Goal: Task Accomplishment & Management: Complete application form

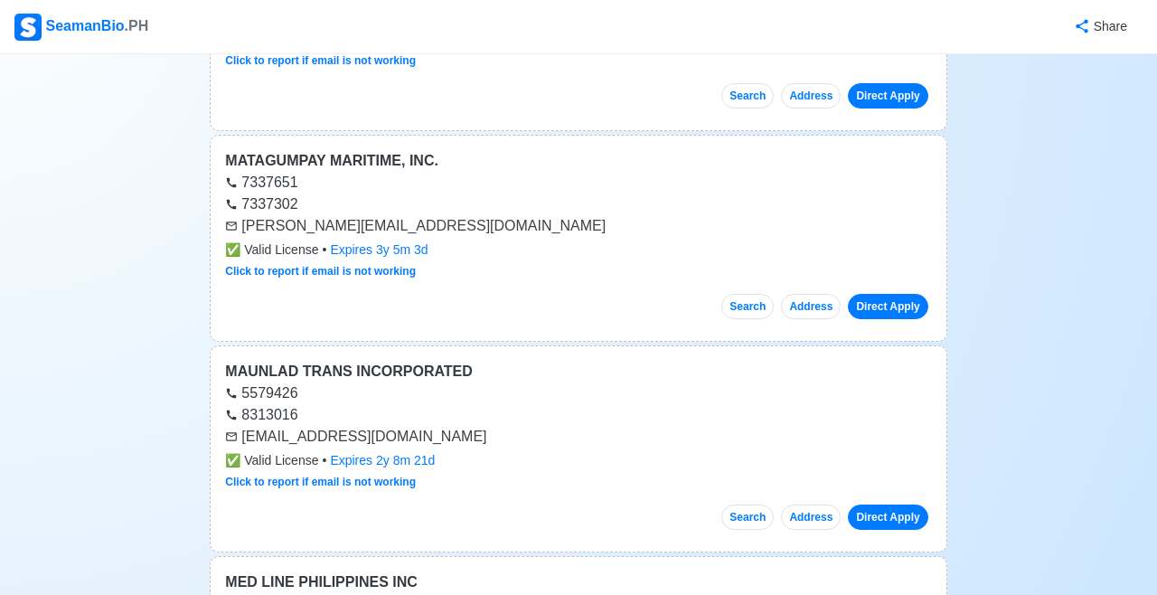
scroll to position [14593, 0]
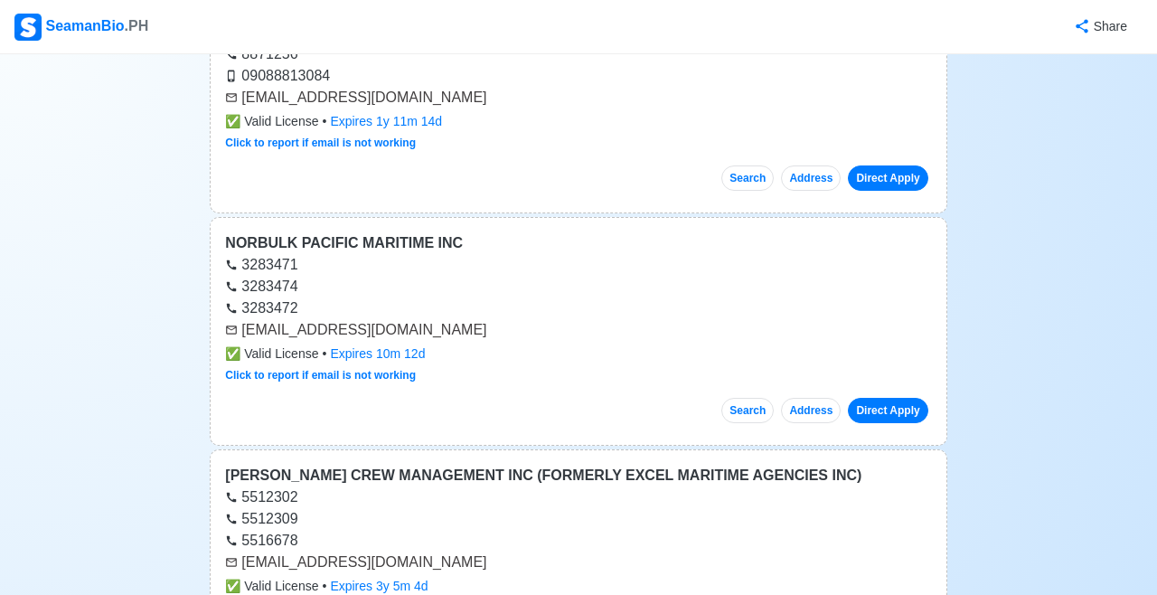
scroll to position [20222, 0]
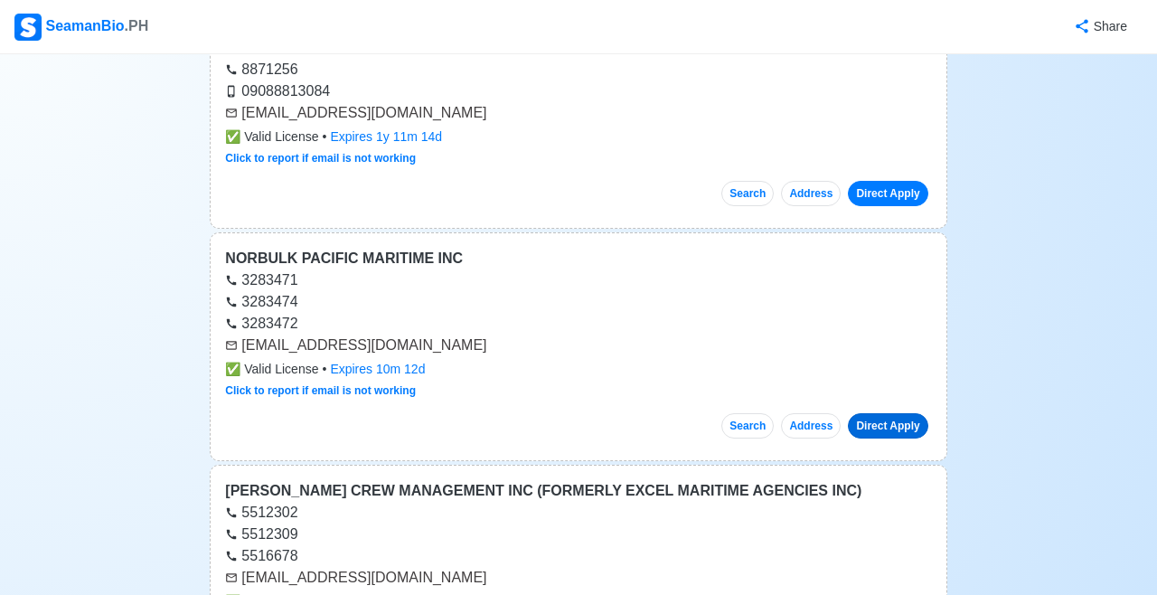
click at [893, 413] on link "Direct Apply" at bounding box center [888, 425] width 80 height 25
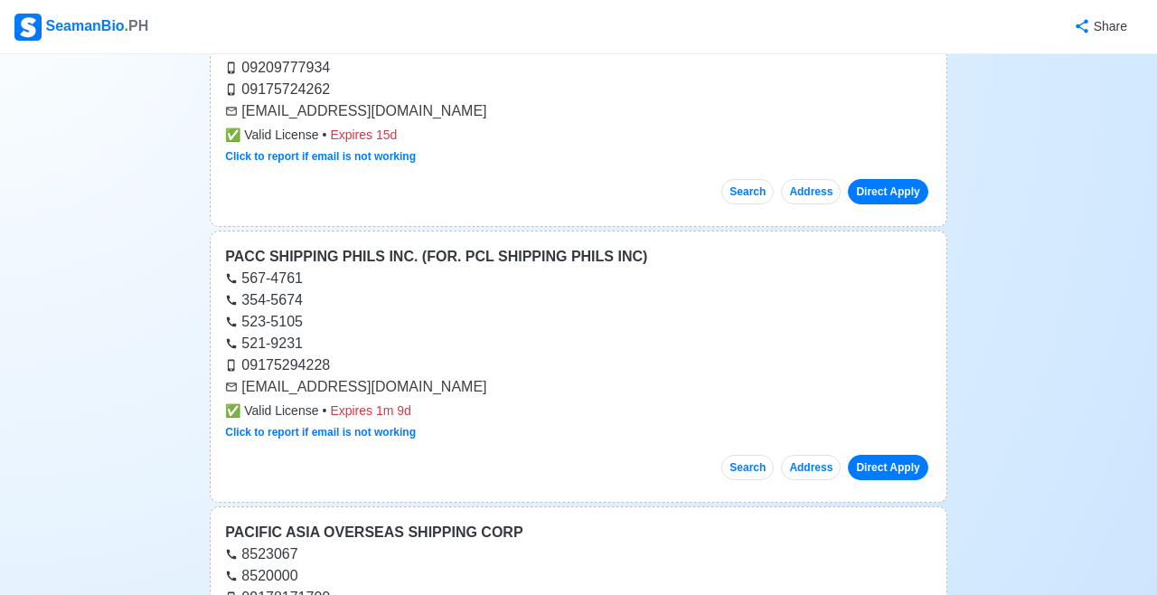
scroll to position [24476, 0]
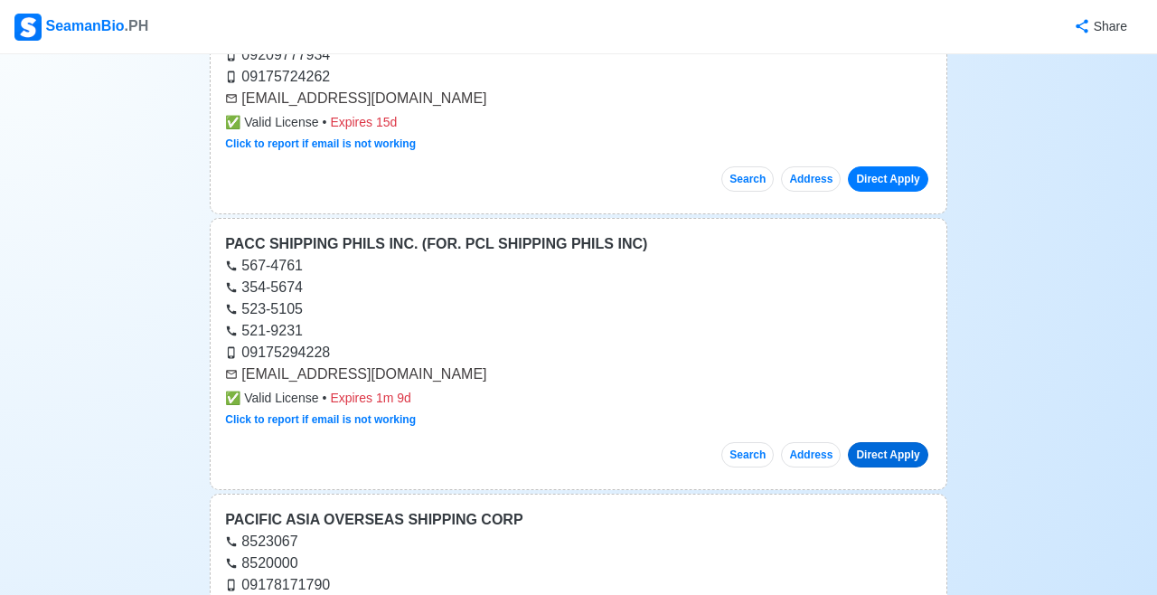
click at [894, 442] on link "Direct Apply" at bounding box center [888, 454] width 80 height 25
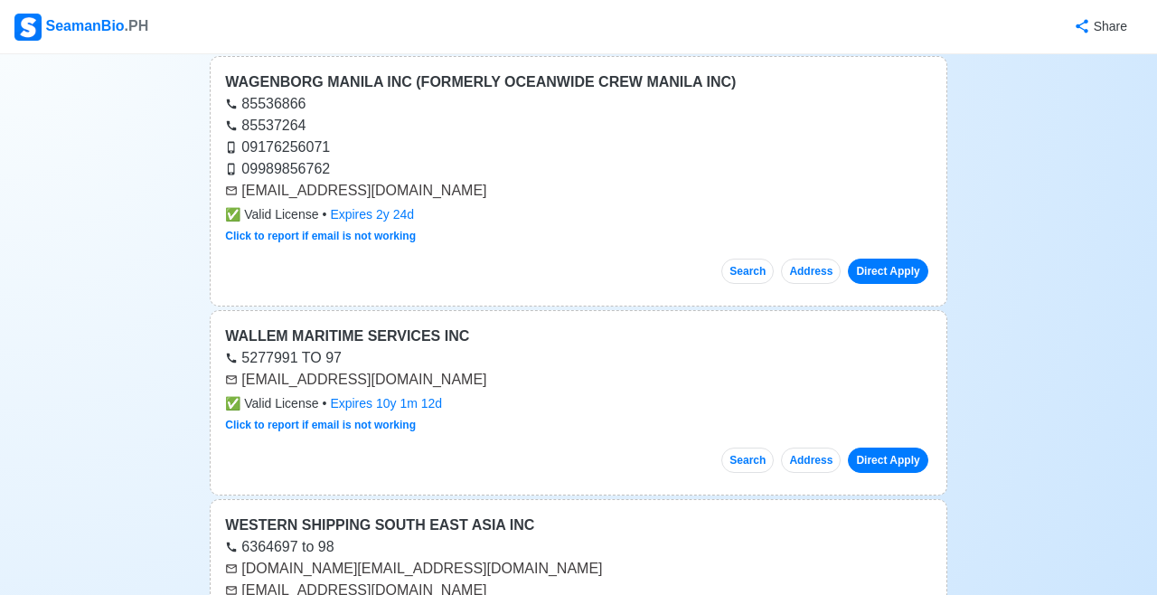
scroll to position [47239, 0]
click at [890, 448] on link "Direct Apply" at bounding box center [888, 460] width 80 height 25
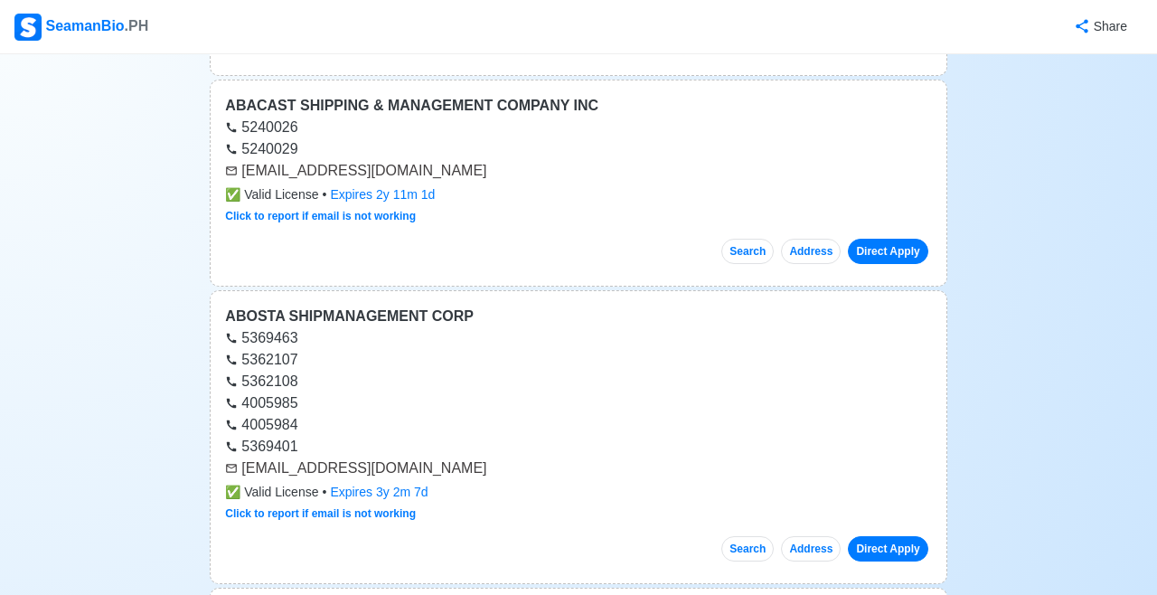
scroll to position [49352, 0]
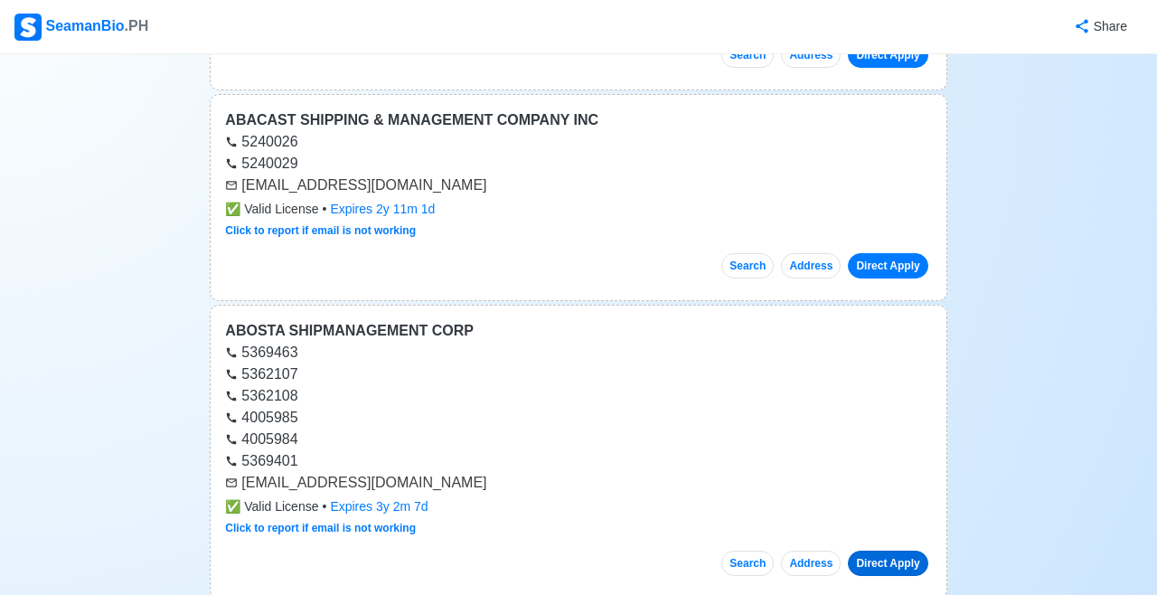
click at [888, 550] on link "Direct Apply" at bounding box center [888, 562] width 80 height 25
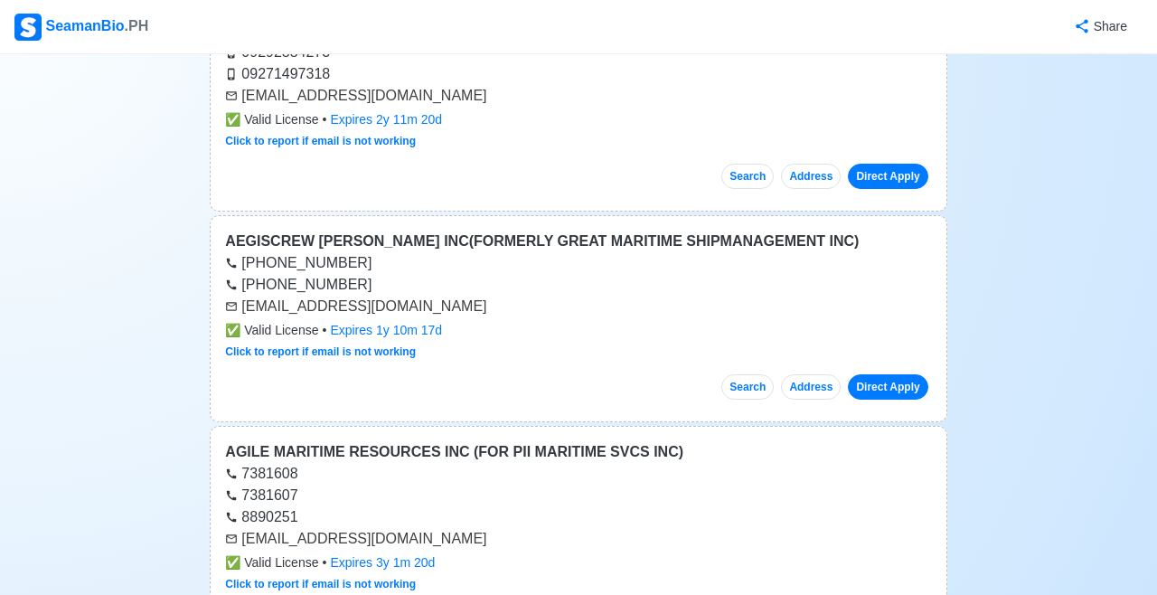
scroll to position [49997, 0]
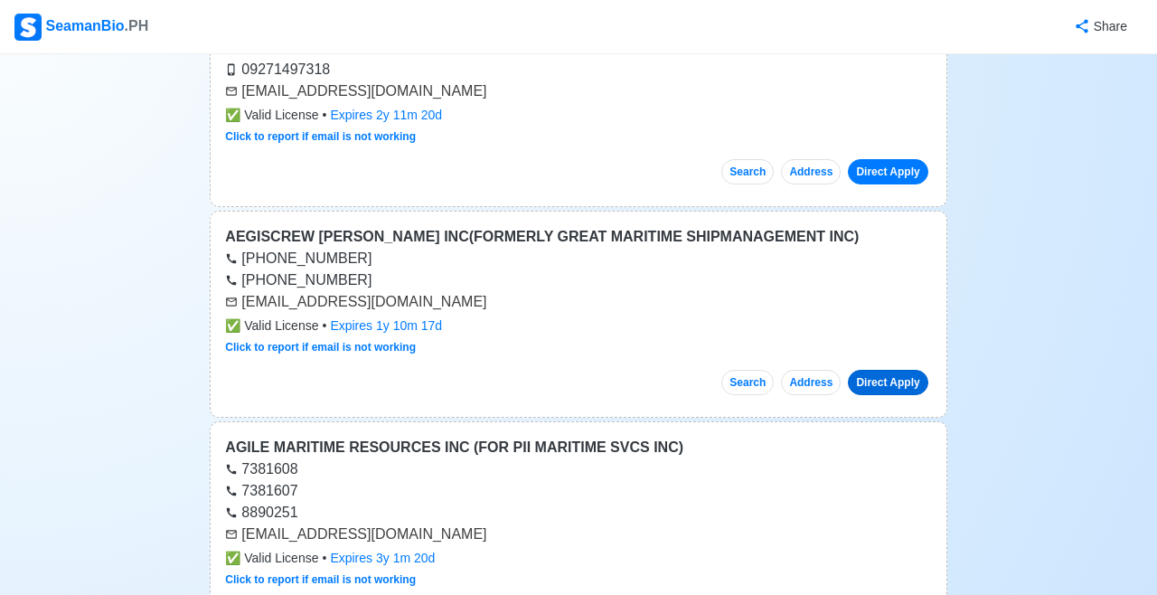
click at [889, 370] on link "Direct Apply" at bounding box center [888, 382] width 80 height 25
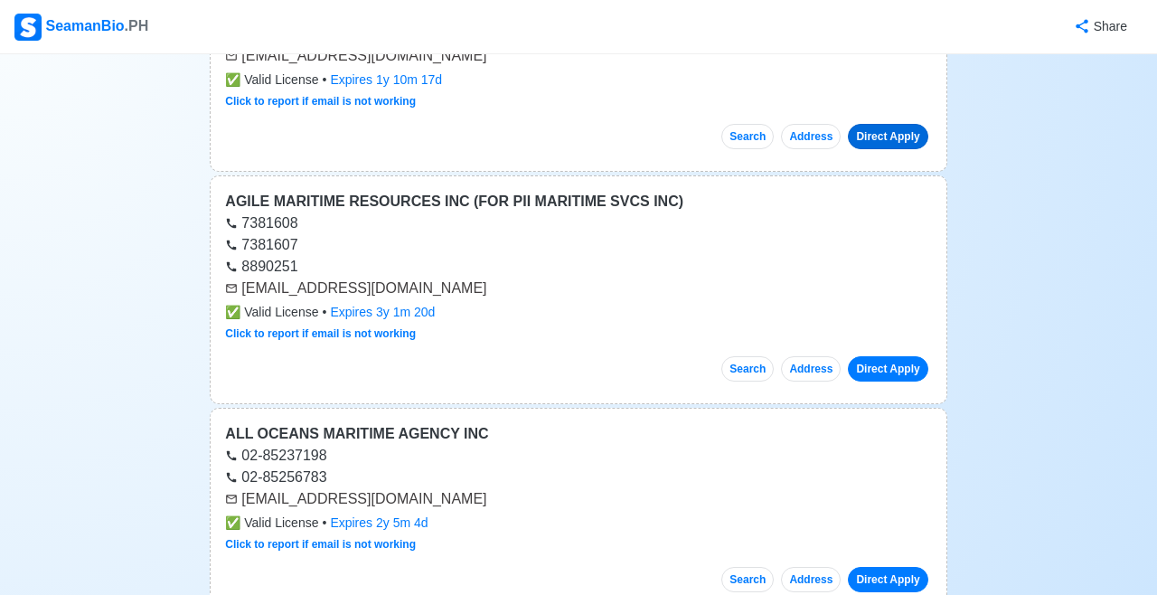
scroll to position [50252, 0]
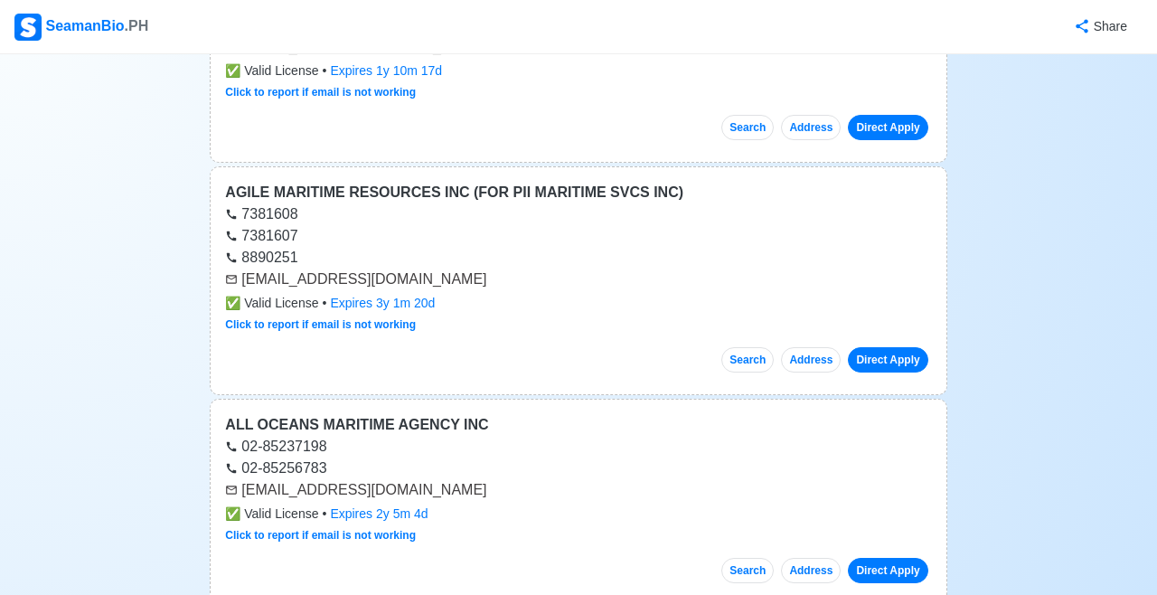
click at [891, 558] on link "Direct Apply" at bounding box center [888, 570] width 80 height 25
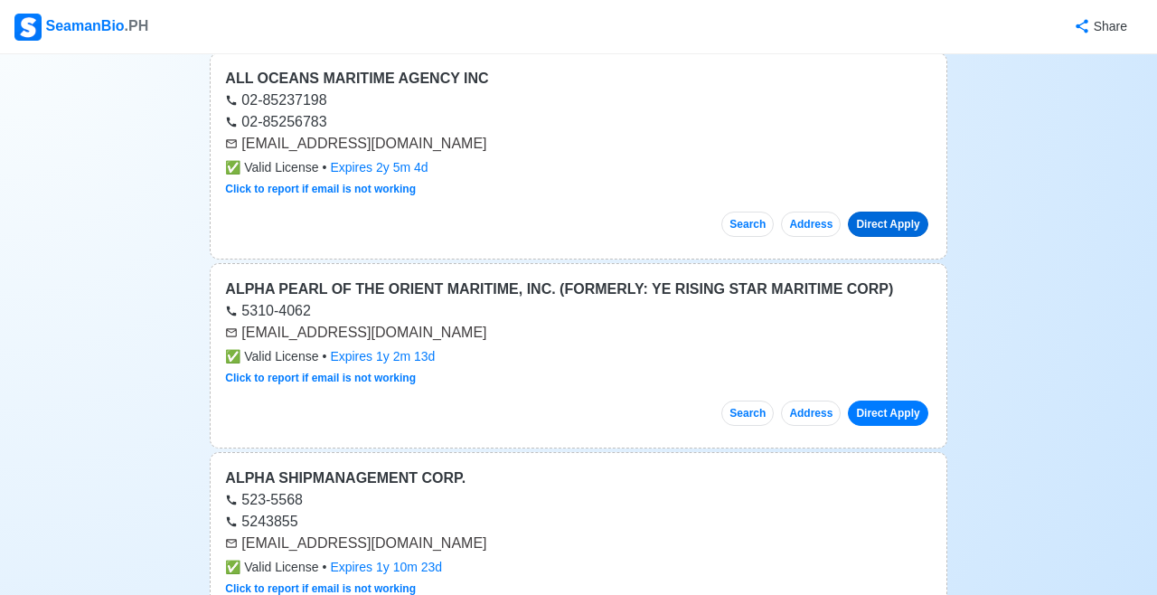
scroll to position [50601, 0]
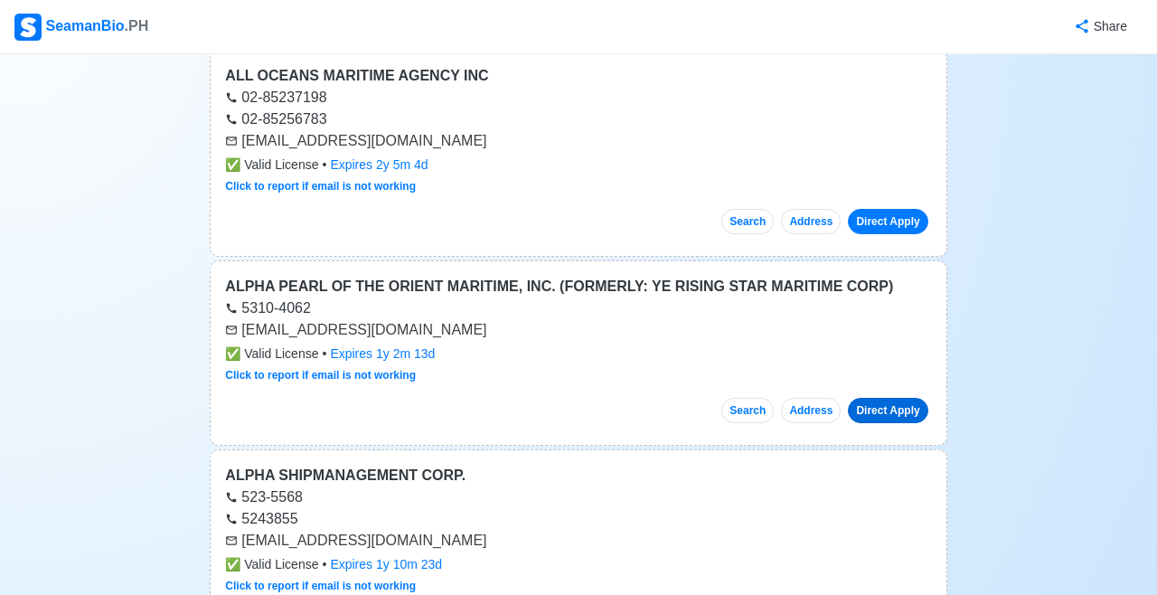
click at [890, 398] on link "Direct Apply" at bounding box center [888, 410] width 80 height 25
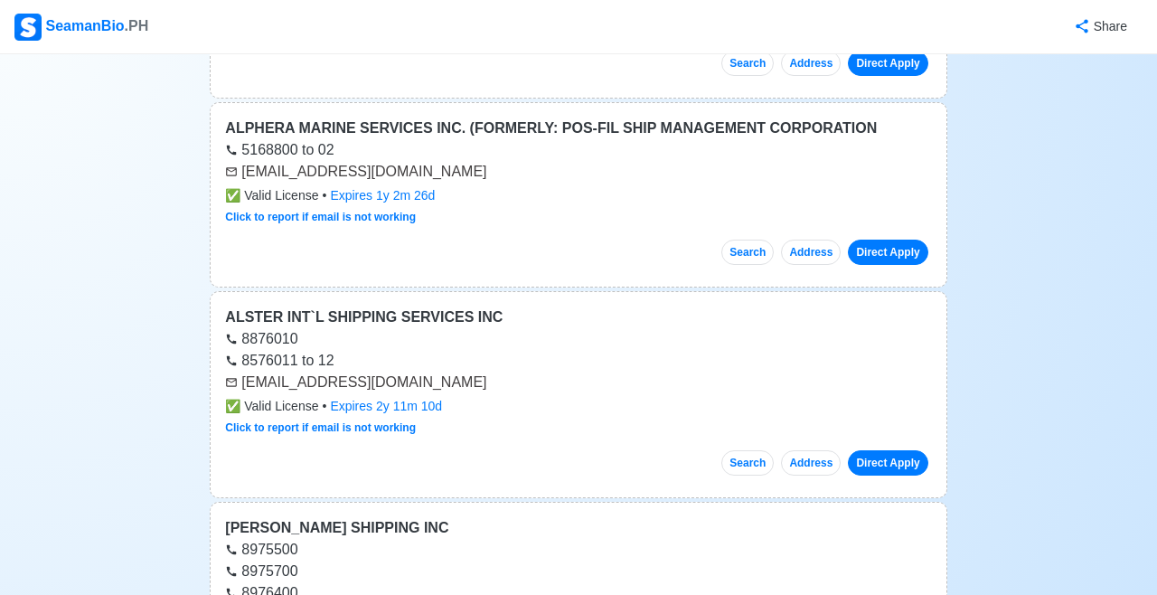
scroll to position [51158, 0]
click at [874, 450] on link "Direct Apply" at bounding box center [888, 462] width 80 height 25
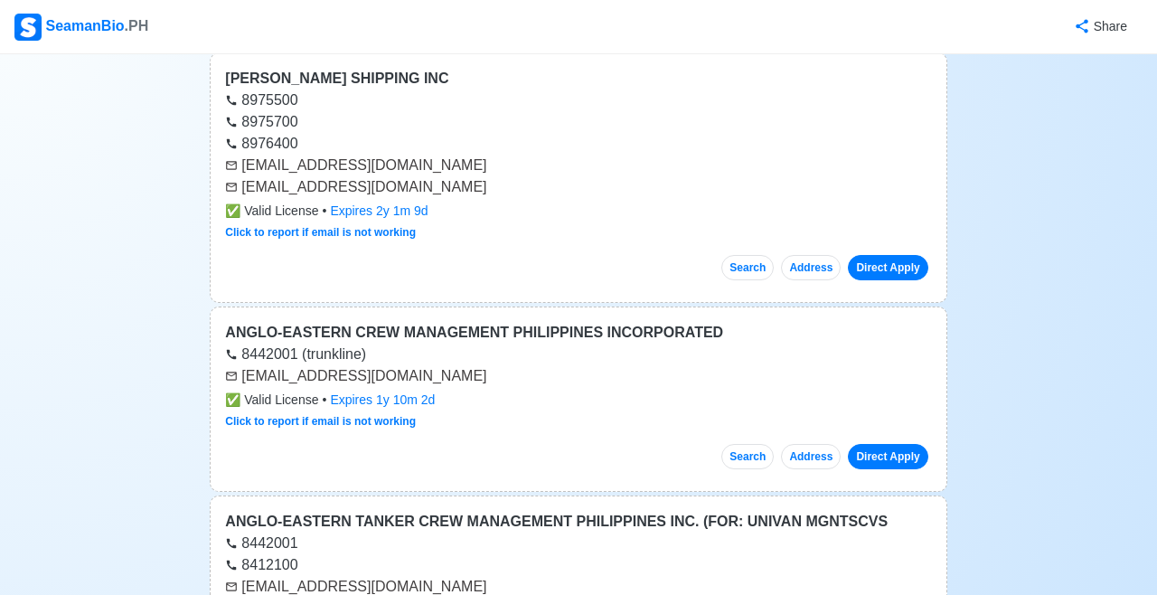
scroll to position [51607, 0]
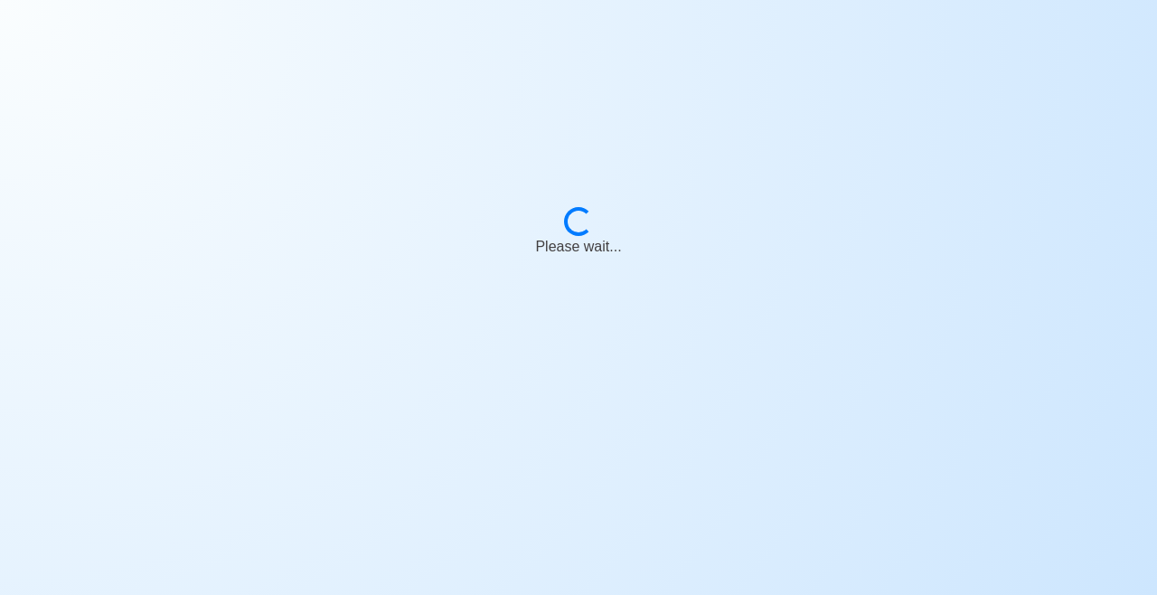
scroll to position [87, 0]
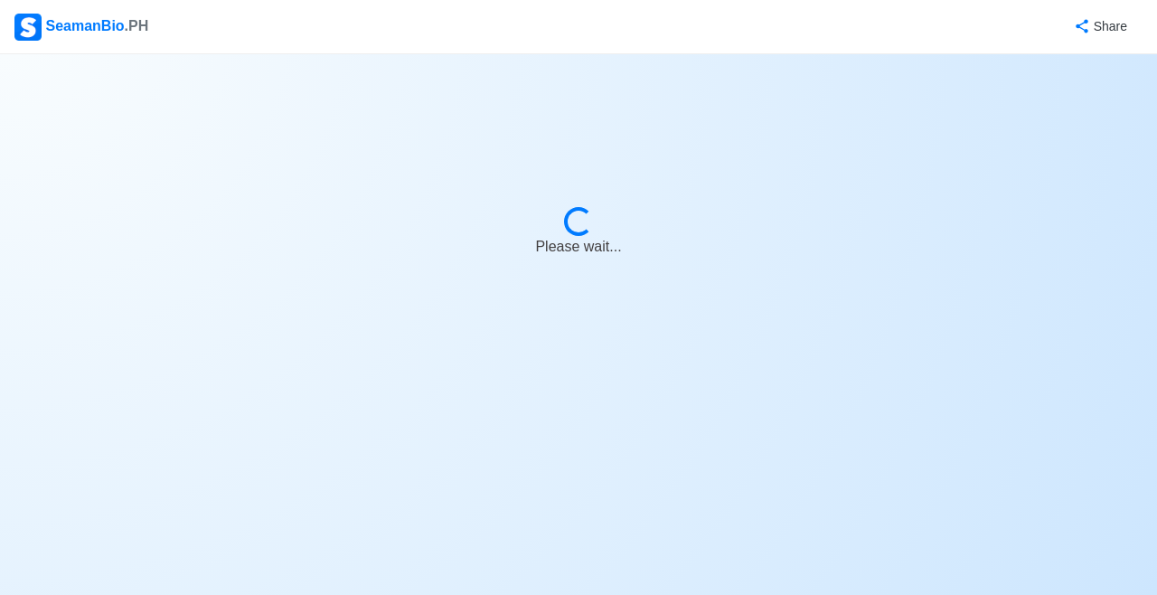
select select "Bosun"
